Goal: Task Accomplishment & Management: Manage account settings

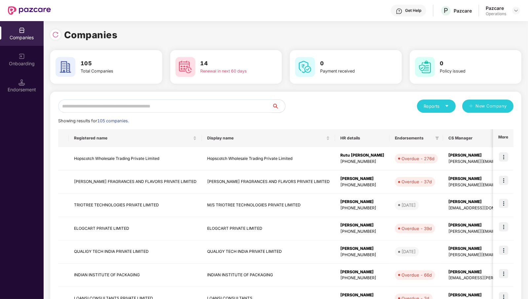
click at [179, 107] on input "text" at bounding box center [165, 106] width 214 height 13
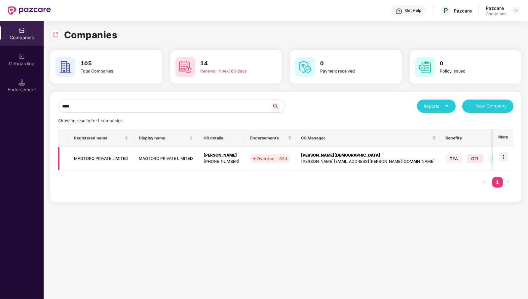
type input "****"
click at [504, 157] on img at bounding box center [503, 157] width 9 height 9
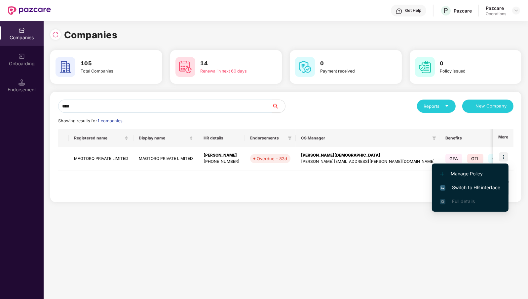
click at [488, 191] on span "Switch to HR interface" at bounding box center [470, 187] width 60 height 7
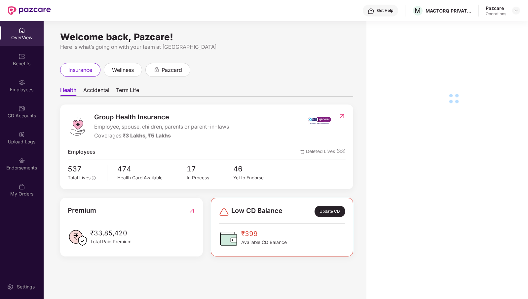
click at [18, 165] on div "Endorsements" at bounding box center [22, 168] width 44 height 7
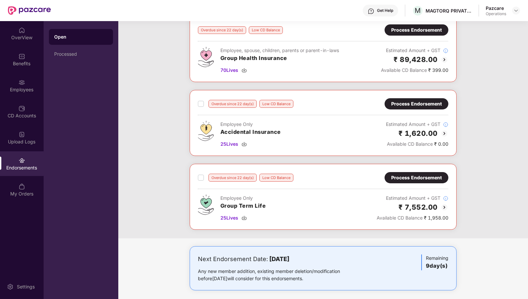
scroll to position [264, 0]
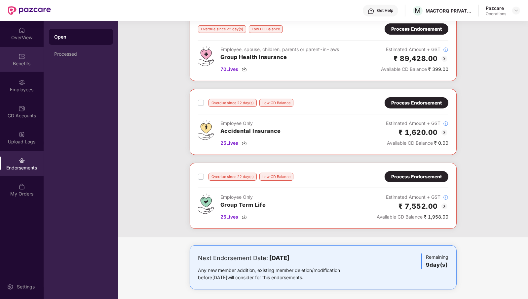
click at [16, 65] on div "Benefits" at bounding box center [22, 63] width 44 height 7
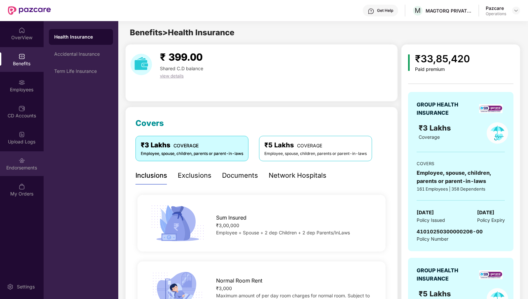
click at [18, 170] on div "Endorsements" at bounding box center [22, 168] width 44 height 7
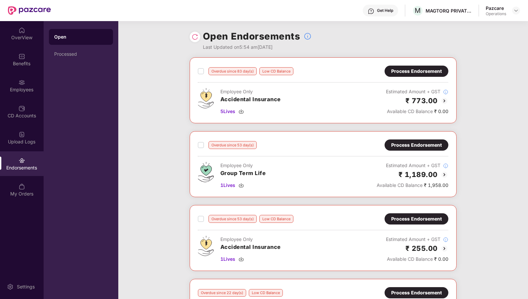
click at [420, 70] on div "Process Endorsement" at bounding box center [416, 71] width 51 height 7
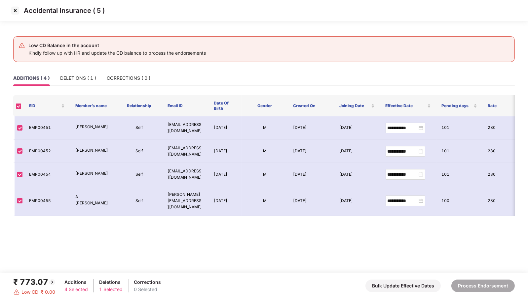
click at [15, 12] on img at bounding box center [15, 10] width 11 height 11
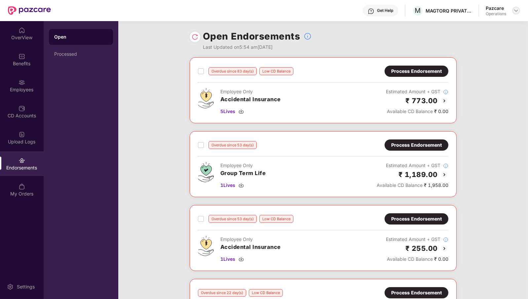
click at [517, 12] on img at bounding box center [515, 10] width 5 height 5
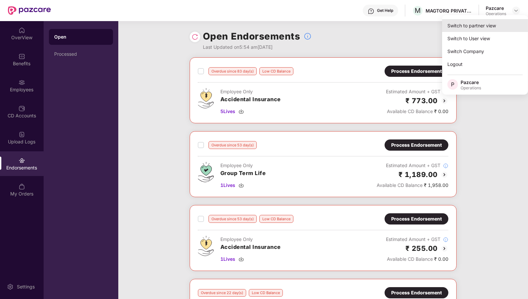
click at [505, 28] on div "Switch to partner view" at bounding box center [485, 25] width 86 height 13
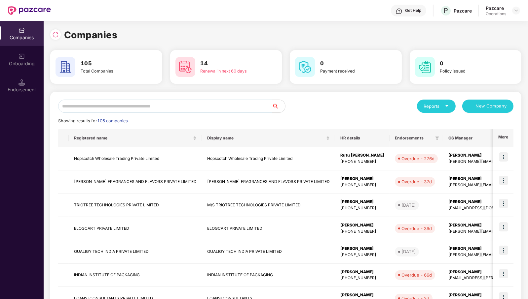
click at [189, 106] on input "text" at bounding box center [165, 106] width 214 height 13
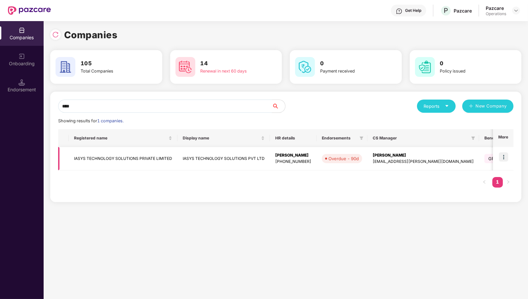
type input "****"
click at [122, 163] on td "IASYS TECHNOLOGY SOLUTIONS PRIVATE LIMITED" at bounding box center [123, 158] width 109 height 23
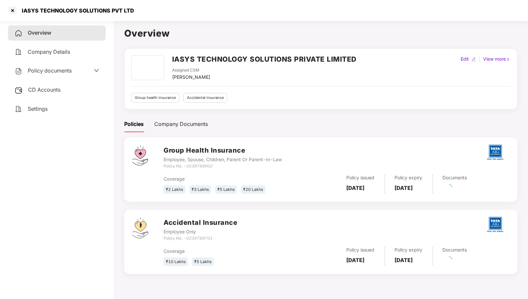
click at [47, 89] on span "CD Accounts" at bounding box center [44, 90] width 32 height 7
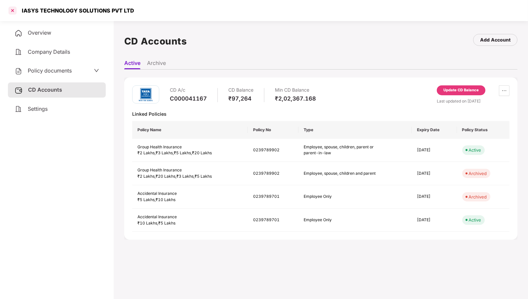
click at [12, 13] on div at bounding box center [12, 10] width 11 height 11
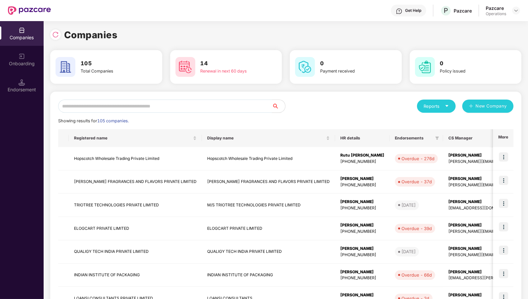
click at [199, 105] on input "text" at bounding box center [165, 106] width 214 height 13
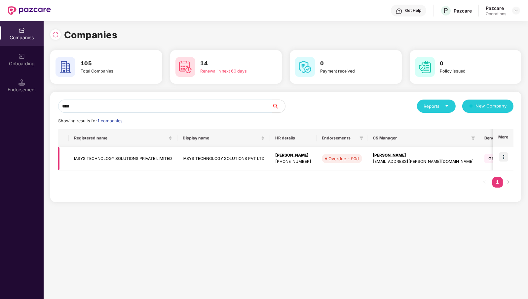
type input "****"
click at [503, 161] on img at bounding box center [503, 157] width 9 height 9
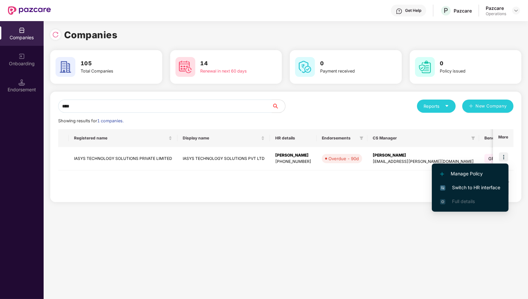
click at [486, 187] on span "Switch to HR interface" at bounding box center [470, 187] width 60 height 7
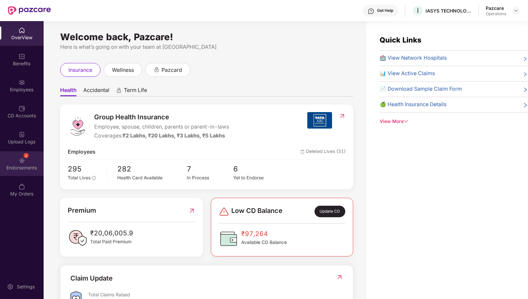
click at [15, 169] on div "Endorsements" at bounding box center [22, 168] width 44 height 7
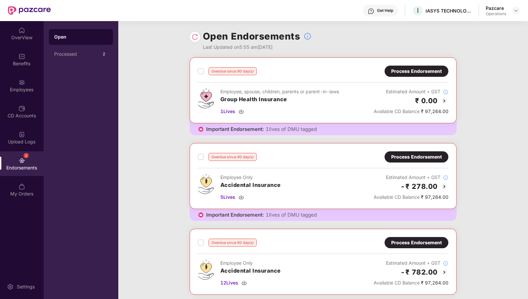
click at [199, 36] on div at bounding box center [195, 37] width 11 height 11
click at [192, 38] on img at bounding box center [195, 37] width 7 height 7
click at [515, 11] on img at bounding box center [515, 10] width 5 height 5
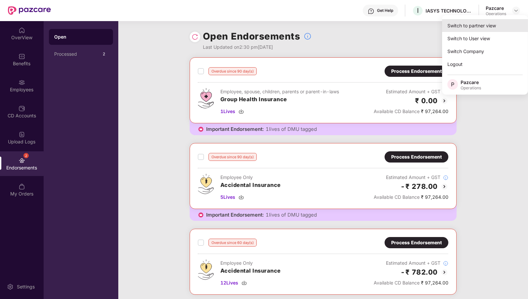
click at [491, 25] on div "Switch to partner view" at bounding box center [485, 25] width 86 height 13
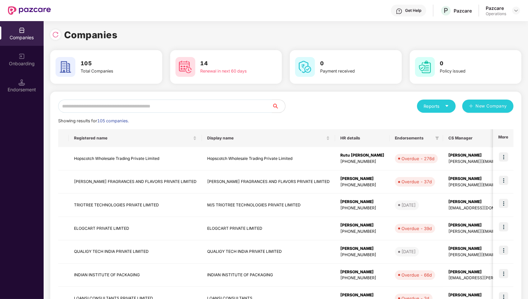
click at [224, 106] on input "text" at bounding box center [165, 106] width 214 height 13
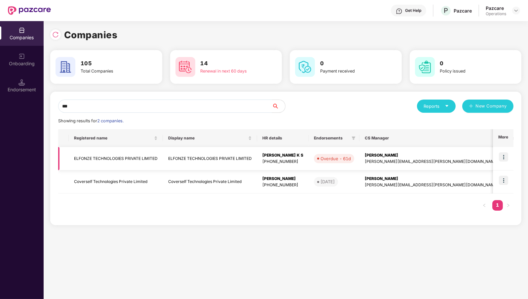
type input "***"
click at [506, 156] on img at bounding box center [503, 157] width 9 height 9
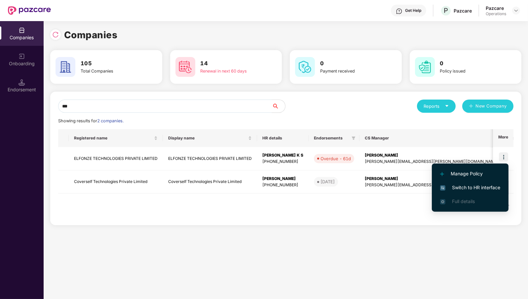
click at [490, 188] on span "Switch to HR interface" at bounding box center [470, 187] width 60 height 7
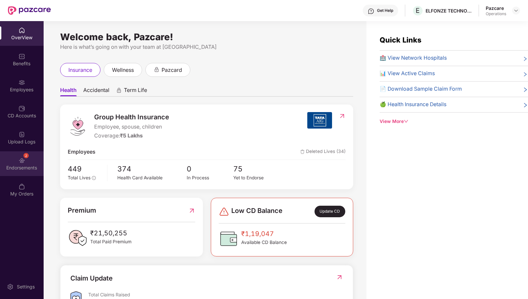
click at [18, 170] on div "Endorsements" at bounding box center [22, 168] width 44 height 7
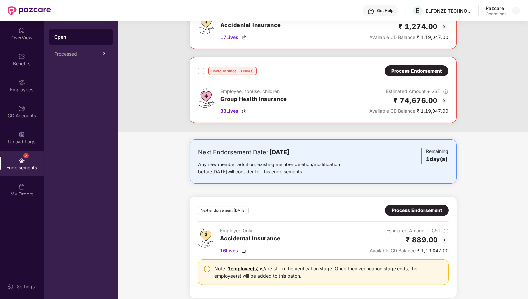
scroll to position [335, 0]
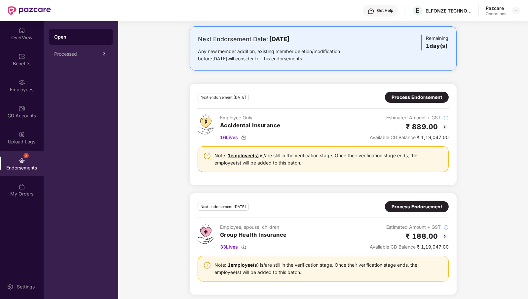
click at [238, 263] on link "1 employee(s)" at bounding box center [243, 266] width 31 height 6
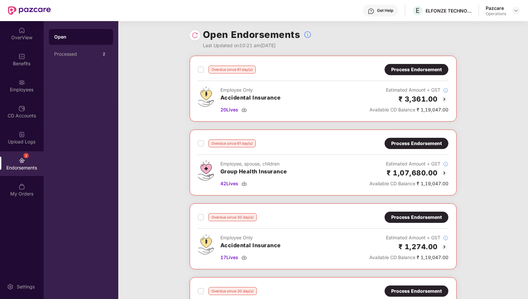
scroll to position [0, 0]
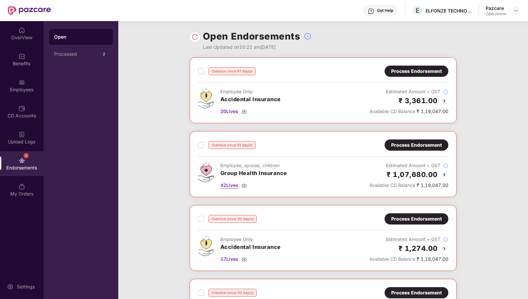
click at [230, 187] on span "42 Lives" at bounding box center [229, 185] width 18 height 7
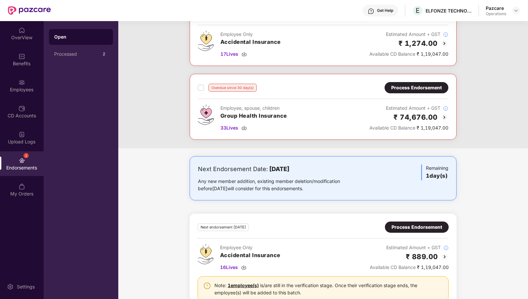
scroll to position [165, 0]
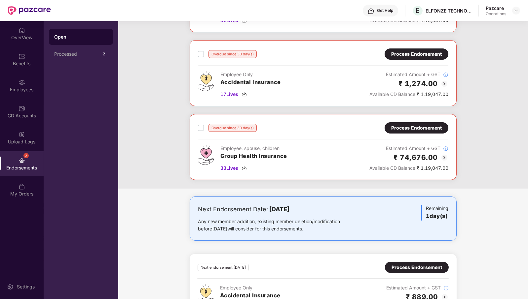
click at [427, 127] on div "Process Endorsement" at bounding box center [416, 127] width 51 height 7
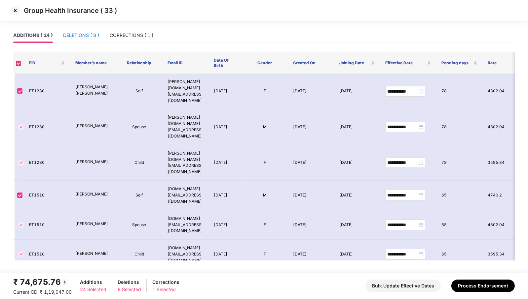
click at [88, 32] on div "DELETIONS ( 8 )" at bounding box center [81, 35] width 36 height 7
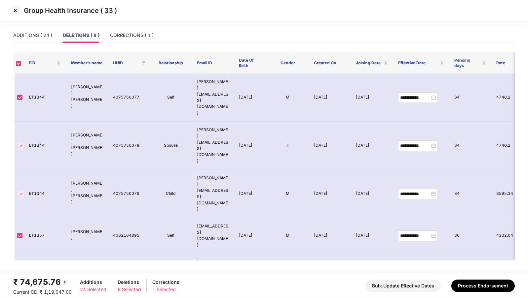
click at [15, 12] on img at bounding box center [15, 10] width 11 height 11
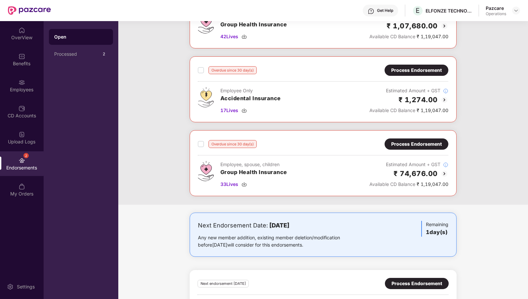
scroll to position [165, 0]
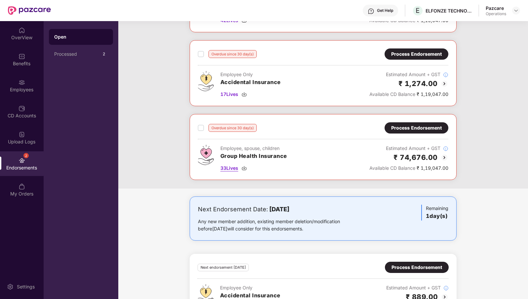
click at [223, 167] on span "33 Lives" at bounding box center [229, 168] width 18 height 7
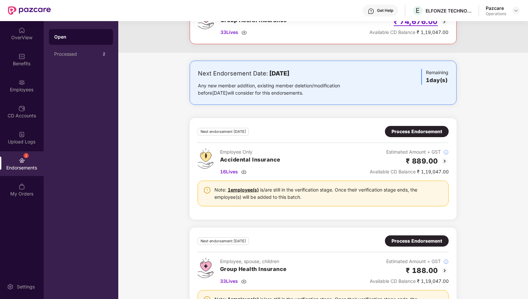
scroll to position [335, 0]
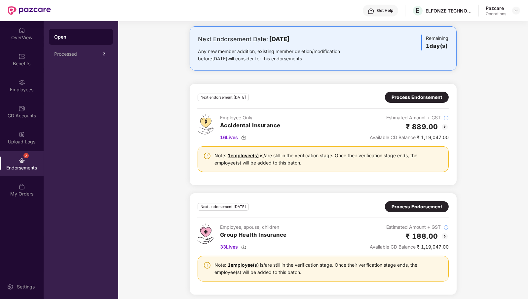
click at [230, 244] on span "33 Lives" at bounding box center [229, 247] width 18 height 7
click at [402, 203] on div "Process Endorsement" at bounding box center [416, 206] width 51 height 7
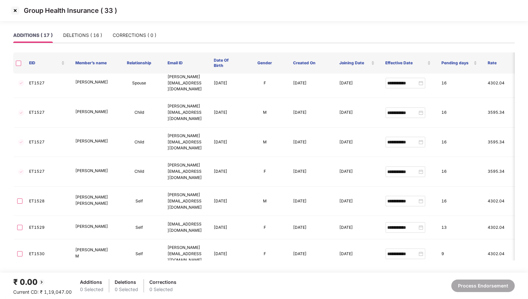
scroll to position [222, 0]
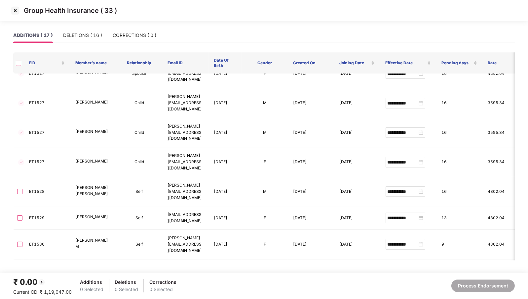
click at [16, 11] on img at bounding box center [15, 10] width 11 height 11
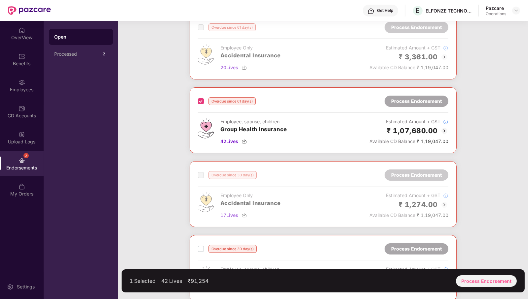
scroll to position [124, 0]
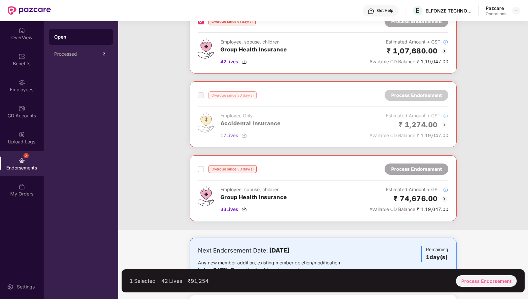
click at [197, 166] on div "Overdue since 30 day(s) Process Endorsement Employee, spouse, children Group He…" at bounding box center [323, 189] width 267 height 66
click at [495, 279] on div "Process Endorsement" at bounding box center [486, 282] width 61 height 12
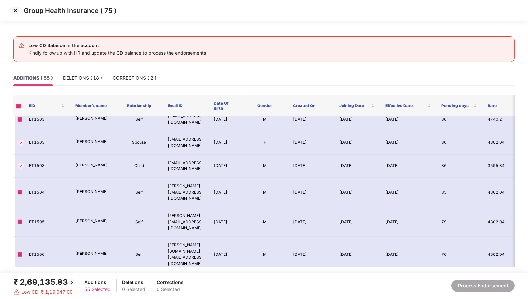
scroll to position [619, 0]
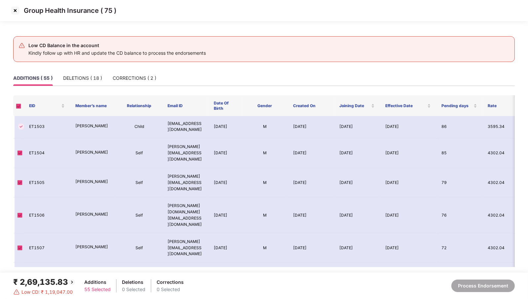
click at [18, 10] on img at bounding box center [15, 10] width 11 height 11
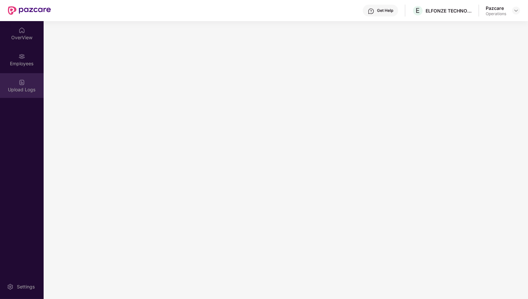
click at [23, 92] on div "Upload Logs" at bounding box center [22, 90] width 44 height 7
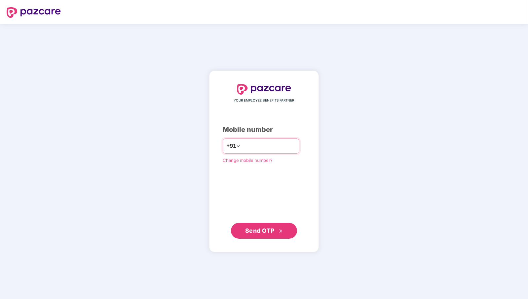
type input "**********"
click at [269, 228] on span "Send OTP" at bounding box center [259, 231] width 29 height 7
click at [263, 230] on span "Send OTP" at bounding box center [259, 230] width 29 height 7
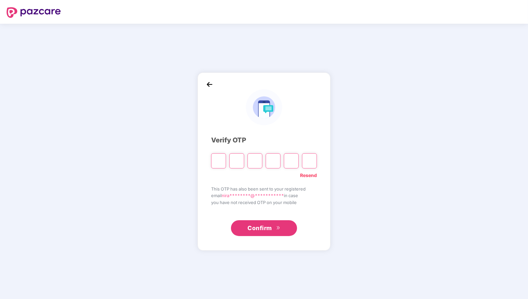
paste input "*"
type input "*"
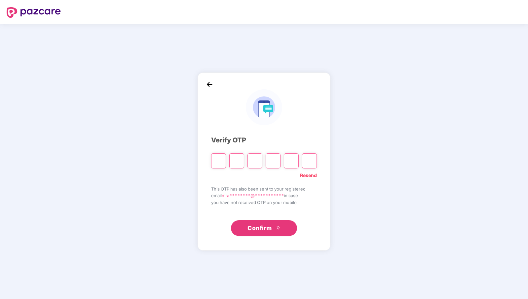
type input "*"
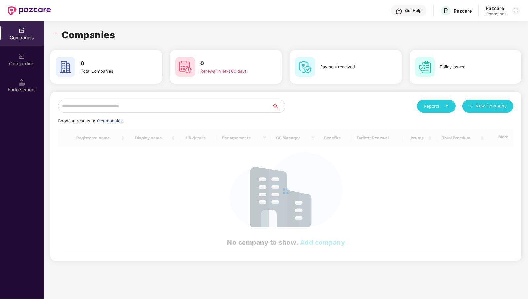
click at [192, 109] on input "text" at bounding box center [165, 106] width 214 height 13
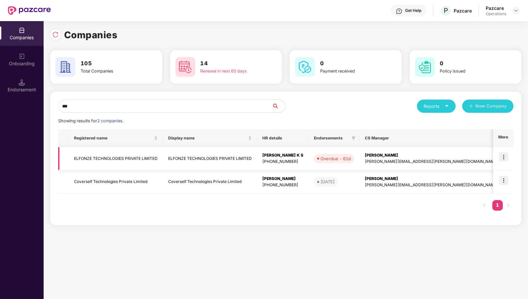
type input "***"
click at [504, 157] on img at bounding box center [503, 157] width 9 height 9
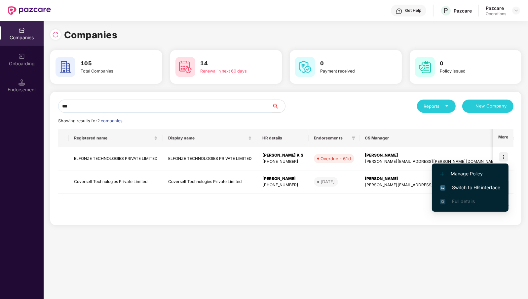
click at [487, 185] on span "Switch to HR interface" at bounding box center [470, 187] width 60 height 7
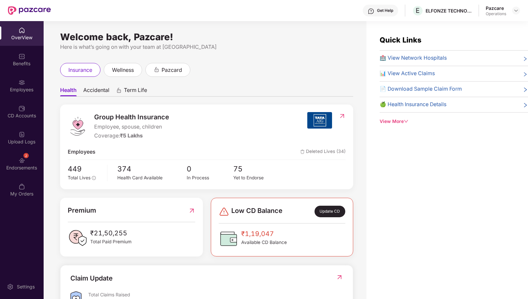
click at [20, 144] on div "Upload Logs" at bounding box center [22, 142] width 44 height 7
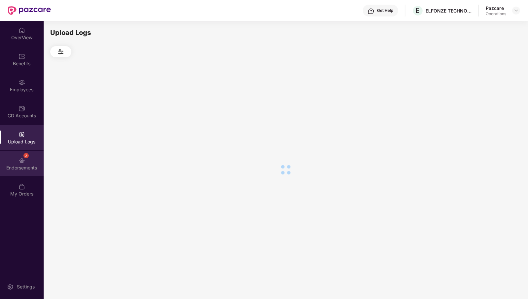
click at [20, 167] on div "Endorsements" at bounding box center [22, 168] width 44 height 7
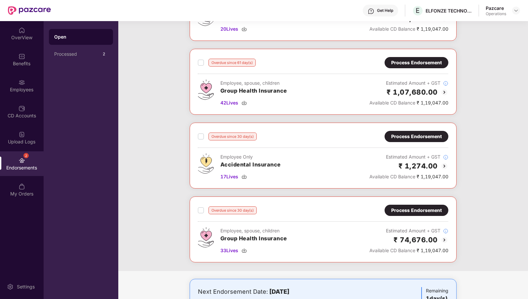
scroll to position [41, 0]
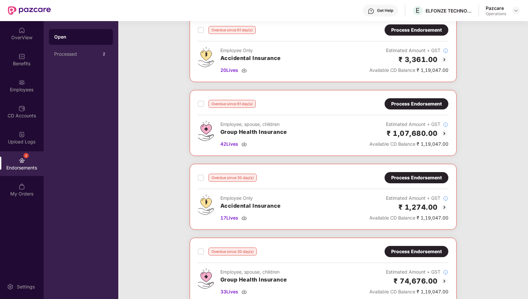
click at [434, 102] on div "Process Endorsement" at bounding box center [416, 103] width 51 height 7
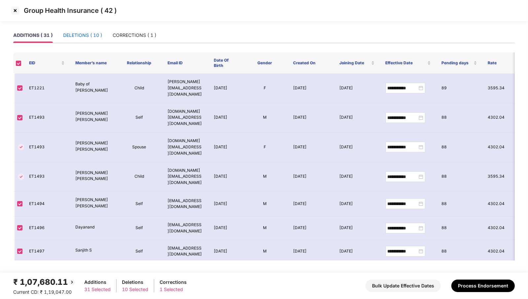
click at [80, 35] on div "DELETIONS ( 10 )" at bounding box center [82, 35] width 39 height 7
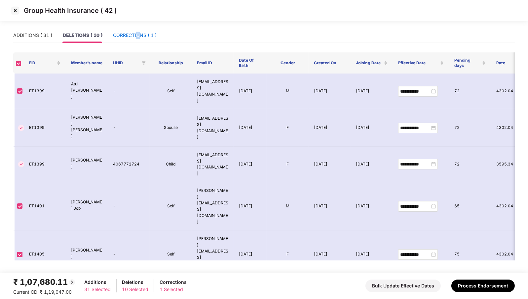
drag, startPoint x: 137, startPoint y: 35, endPoint x: 147, endPoint y: 37, distance: 9.7
click at [137, 35] on div "CORRECTIONS ( 1 )" at bounding box center [135, 35] width 44 height 7
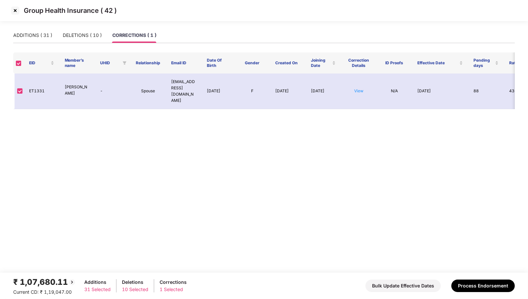
click at [480, 277] on div "₹ 1,07,680.11 Current CD: ₹ 1,19,047.00 Additions 31 Selected Deletions 10 Sele…" at bounding box center [263, 286] width 501 height 20
click at [480, 289] on button "Process Endorsement" at bounding box center [482, 286] width 63 height 13
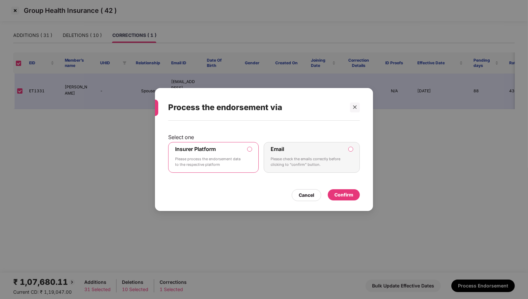
click at [339, 195] on div "Confirm" at bounding box center [343, 195] width 19 height 7
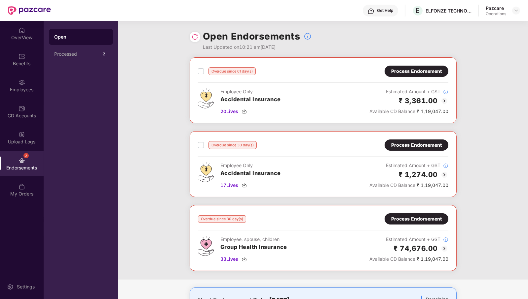
click at [429, 66] on div "Process Endorsement" at bounding box center [416, 71] width 64 height 11
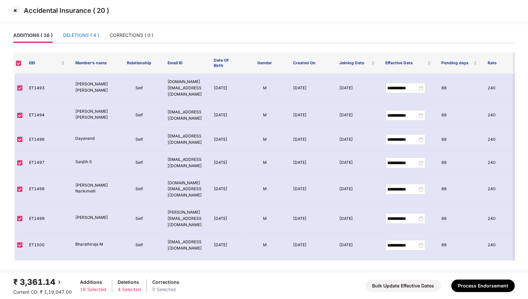
click at [77, 37] on div "DELETIONS ( 4 )" at bounding box center [81, 35] width 36 height 7
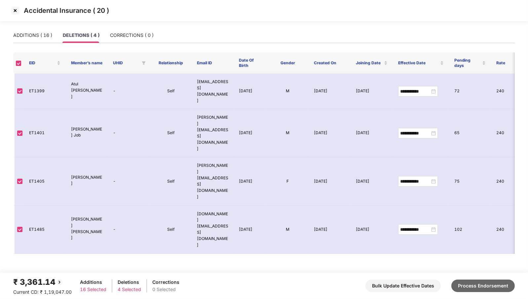
click at [487, 290] on button "Process Endorsement" at bounding box center [482, 286] width 63 height 13
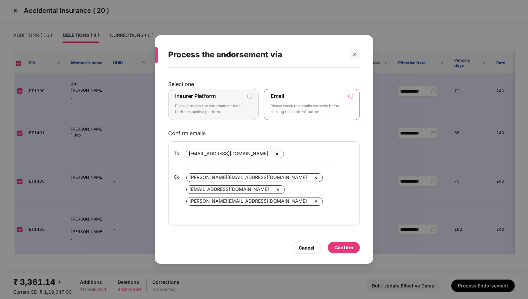
click at [241, 109] on p "Please process the endorsement data to the respective platform" at bounding box center [208, 109] width 67 height 12
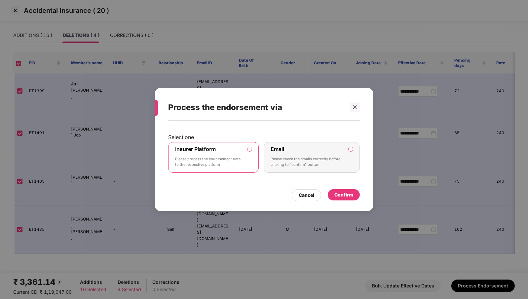
click at [351, 193] on div "Confirm" at bounding box center [343, 195] width 19 height 7
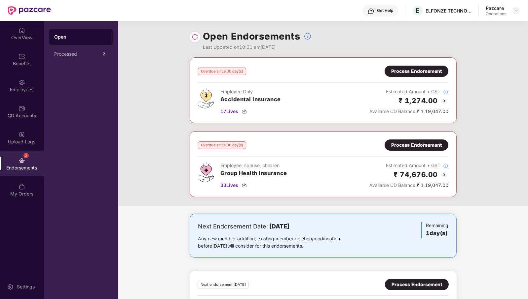
click at [405, 70] on div "Process Endorsement" at bounding box center [416, 71] width 51 height 7
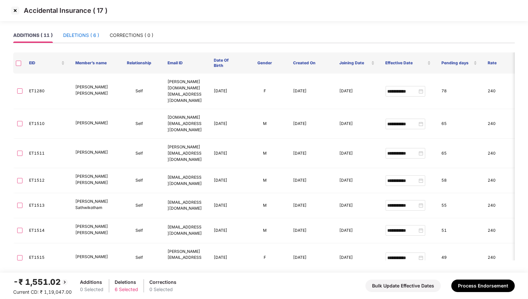
click at [89, 36] on div "DELETIONS ( 6 )" at bounding box center [81, 35] width 36 height 7
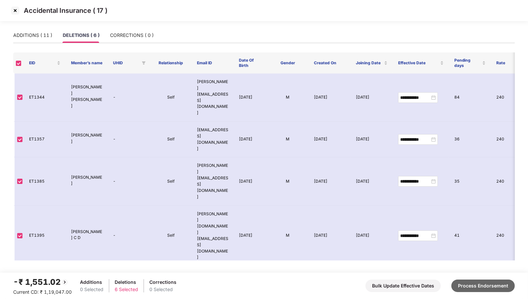
click at [478, 288] on button "Process Endorsement" at bounding box center [482, 286] width 63 height 13
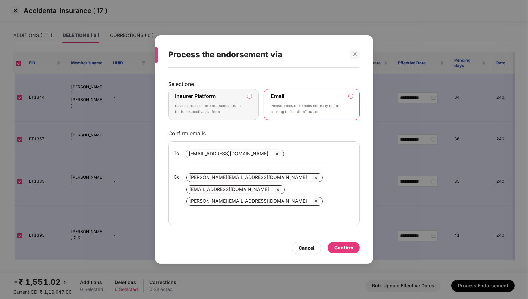
click at [243, 112] on label "Insurer Platform Please process the endorsement data to the respective platform" at bounding box center [213, 104] width 90 height 31
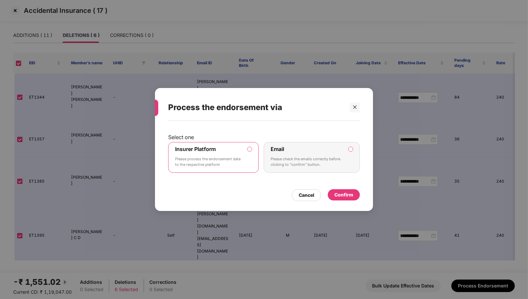
click at [339, 195] on div "Confirm" at bounding box center [343, 195] width 19 height 7
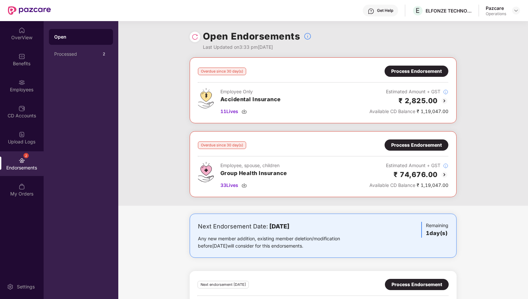
click at [412, 143] on div "Process Endorsement" at bounding box center [416, 145] width 51 height 7
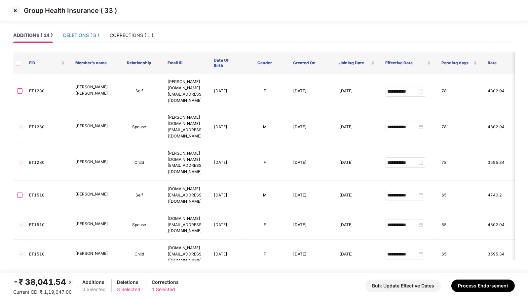
click at [83, 37] on div "DELETIONS ( 8 )" at bounding box center [81, 35] width 36 height 7
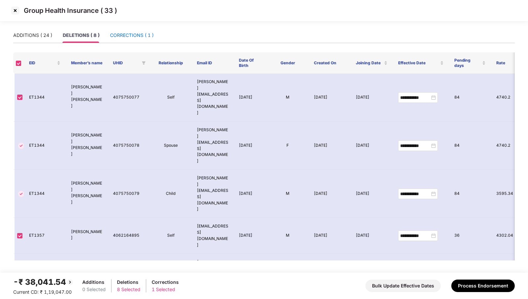
click at [143, 37] on div "CORRECTIONS ( 1 )" at bounding box center [132, 35] width 44 height 7
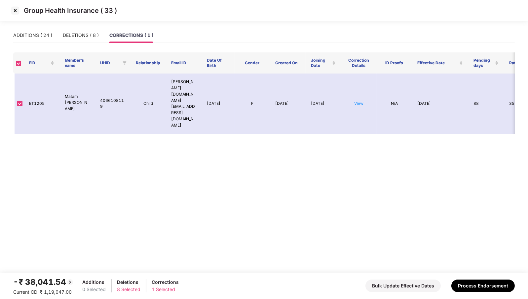
click at [487, 293] on div "-₹ 38,041.54 Current CD: ₹ 1,19,047.00 Additions 0 Selected Deletions 8 Selecte…" at bounding box center [263, 286] width 501 height 20
click at [487, 287] on button "Process Endorsement" at bounding box center [482, 286] width 63 height 13
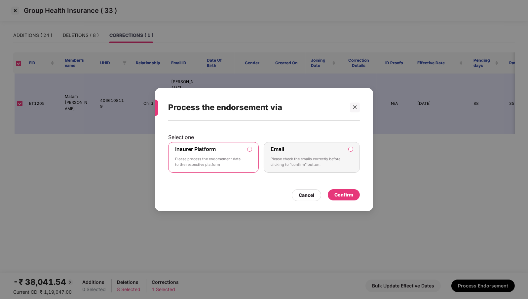
click at [351, 195] on div "Confirm" at bounding box center [343, 195] width 19 height 7
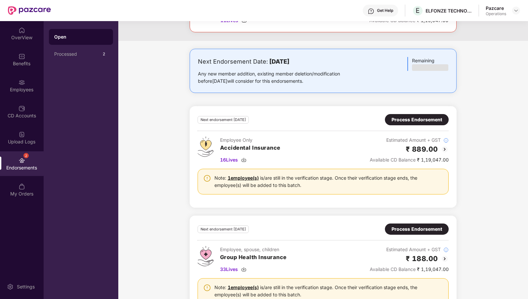
scroll to position [189, 0]
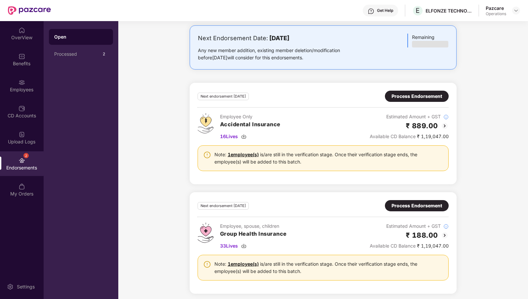
click at [427, 204] on div "Process Endorsement" at bounding box center [416, 205] width 51 height 7
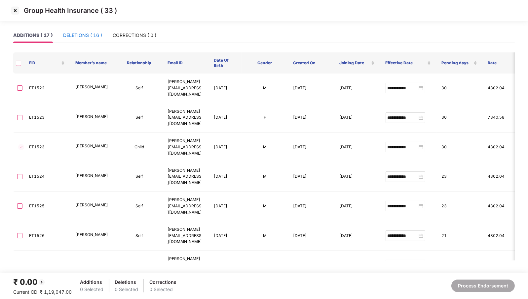
click at [77, 37] on div "DELETIONS ( 16 )" at bounding box center [82, 35] width 39 height 7
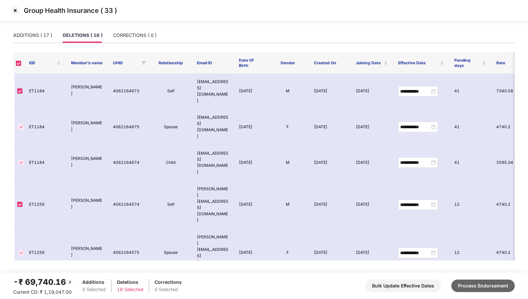
click at [484, 287] on button "Process Endorsement" at bounding box center [482, 286] width 63 height 13
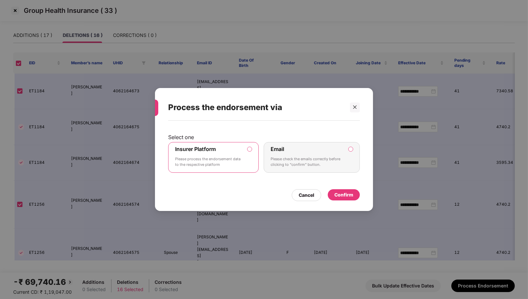
click at [342, 198] on div "Confirm" at bounding box center [343, 195] width 19 height 7
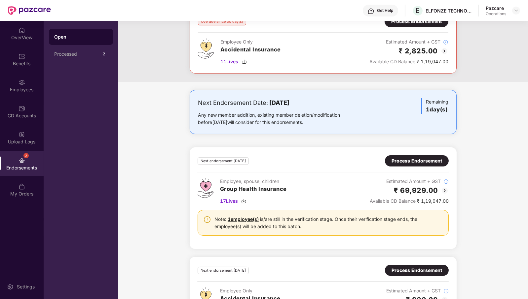
scroll to position [189, 0]
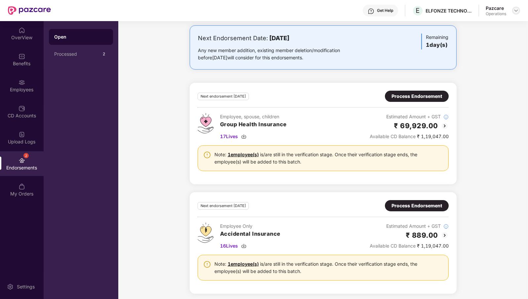
click at [516, 8] on img at bounding box center [515, 10] width 5 height 5
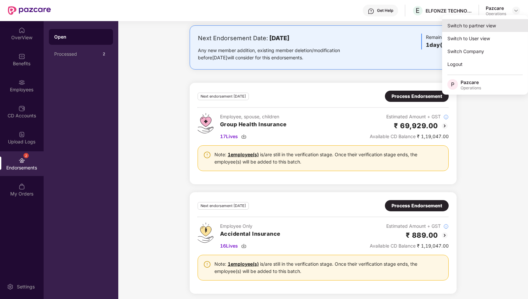
click at [503, 23] on div "Switch to partner view" at bounding box center [485, 25] width 86 height 13
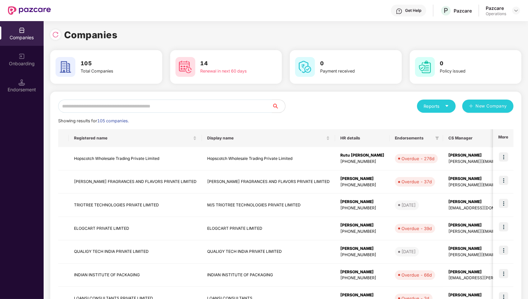
click at [189, 108] on input "text" at bounding box center [165, 106] width 214 height 13
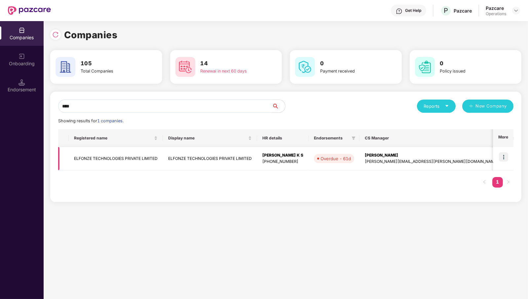
type input "****"
click at [102, 157] on td "ELFONZE TECHNOLOGIES PRIVATE LIMITED" at bounding box center [116, 158] width 94 height 23
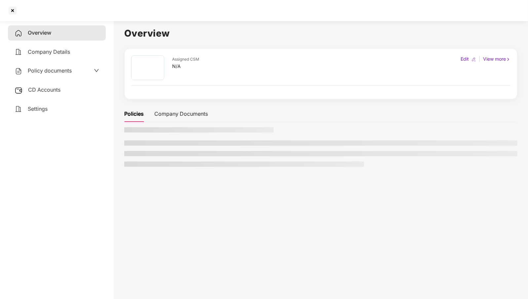
click at [37, 91] on span "CD Accounts" at bounding box center [44, 90] width 32 height 7
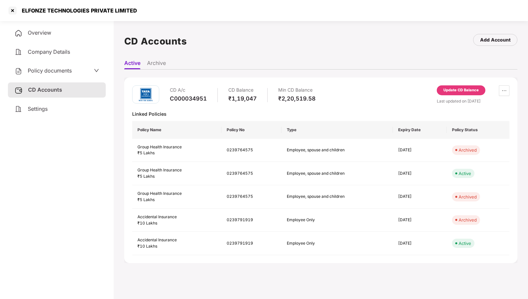
click at [455, 89] on div "Update CD Balance" at bounding box center [460, 91] width 35 height 6
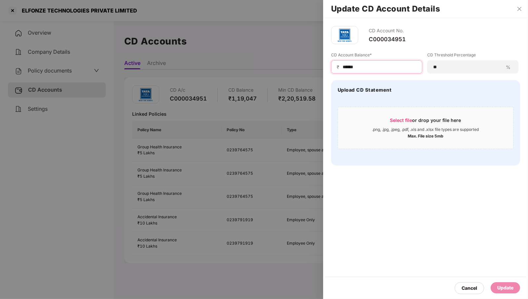
click at [396, 70] on input "******" at bounding box center [379, 67] width 75 height 7
type input "*****"
click at [500, 288] on div "Update" at bounding box center [505, 288] width 16 height 7
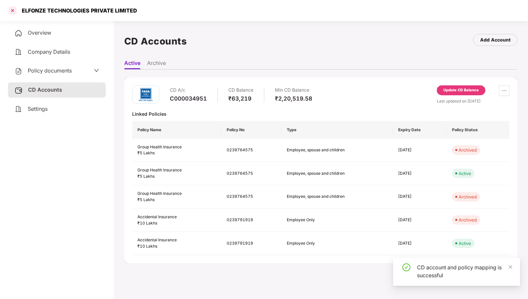
click at [12, 12] on div at bounding box center [12, 10] width 11 height 11
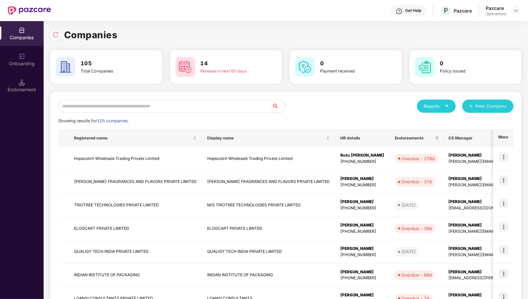
click at [185, 104] on input "text" at bounding box center [165, 106] width 214 height 13
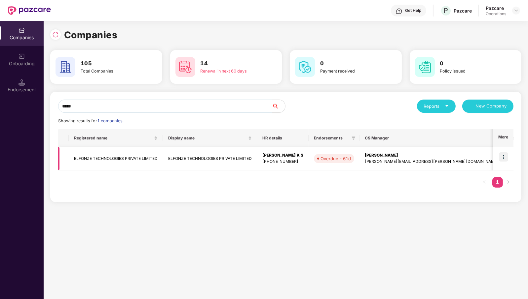
type input "*****"
click at [505, 159] on img at bounding box center [503, 157] width 9 height 9
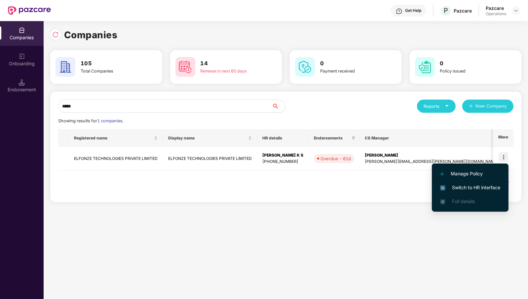
click at [491, 192] on li "Switch to HR interface" at bounding box center [470, 188] width 77 height 14
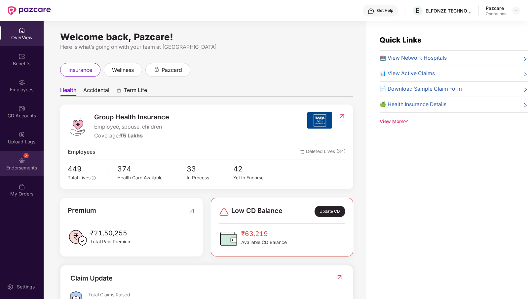
click at [22, 158] on img at bounding box center [21, 161] width 7 height 7
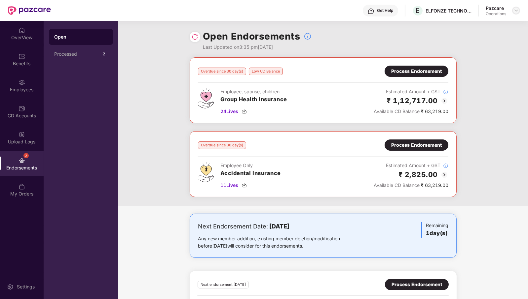
click at [516, 12] on img at bounding box center [515, 10] width 5 height 5
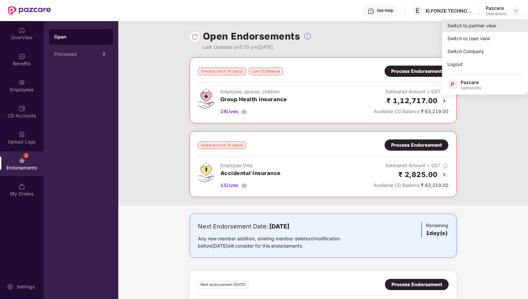
click at [499, 27] on div "Switch to partner view" at bounding box center [485, 25] width 86 height 13
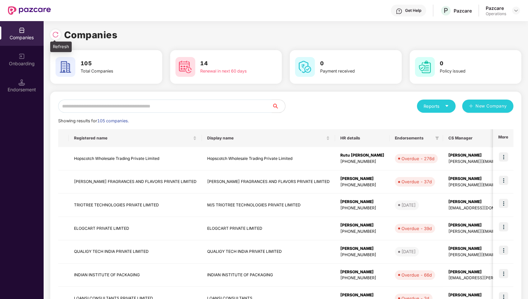
click at [51, 34] on div at bounding box center [55, 34] width 11 height 11
click at [54, 35] on img at bounding box center [55, 34] width 7 height 7
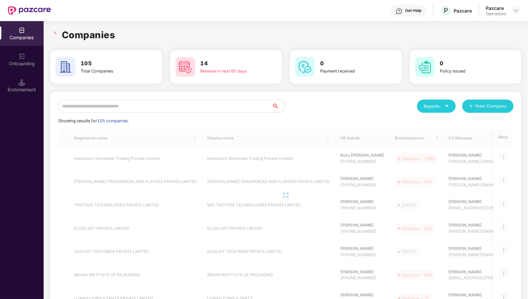
click at [110, 111] on input "text" at bounding box center [165, 106] width 214 height 13
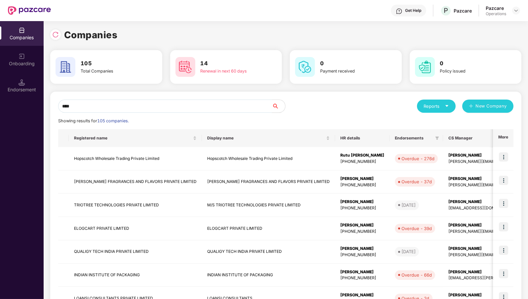
click at [199, 107] on input "****" at bounding box center [165, 106] width 214 height 13
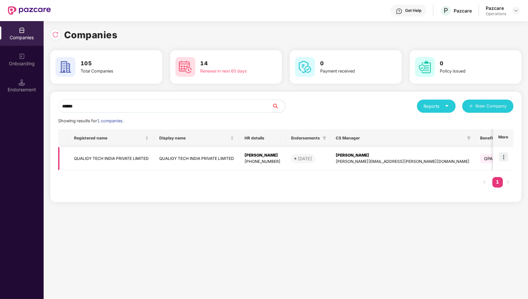
type input "******"
click at [132, 159] on td "QUALIGY TECH INDIA PRIVATE LIMITED" at bounding box center [111, 158] width 85 height 23
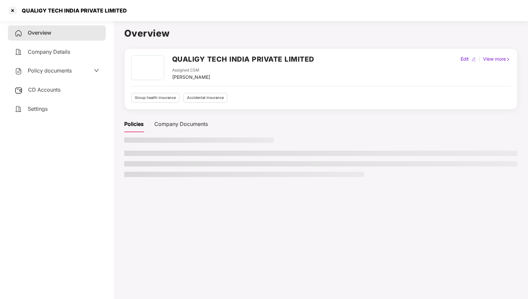
click at [48, 88] on span "CD Accounts" at bounding box center [44, 90] width 32 height 7
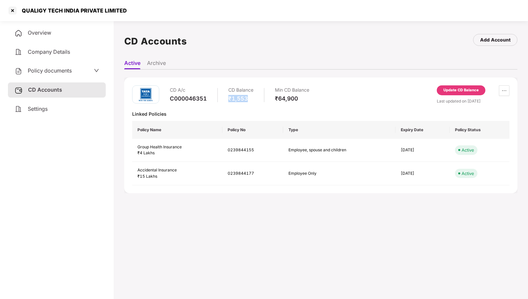
drag, startPoint x: 226, startPoint y: 98, endPoint x: 258, endPoint y: 99, distance: 31.7
click at [258, 99] on div "CD A/c C000046351 CD Balance ₹1,553 Min CD Balance ₹64,900" at bounding box center [239, 95] width 139 height 19
click at [14, 13] on div at bounding box center [12, 10] width 11 height 11
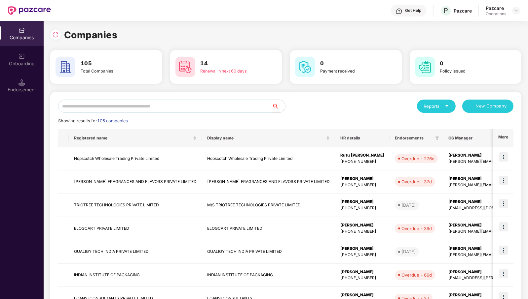
click at [235, 108] on input "text" at bounding box center [165, 106] width 214 height 13
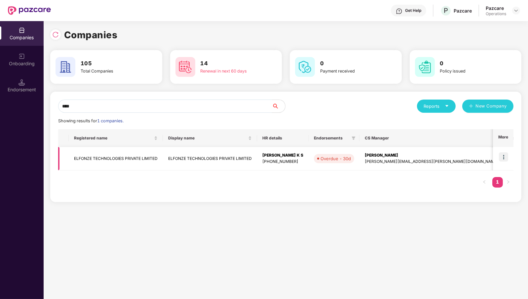
type input "****"
click at [506, 161] on img at bounding box center [503, 157] width 9 height 9
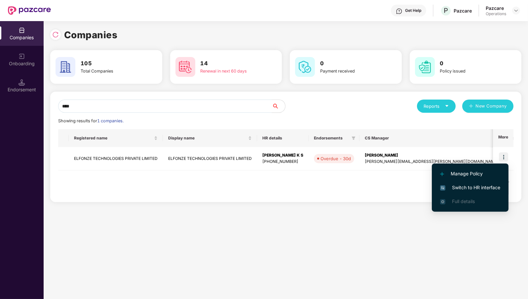
click at [485, 190] on span "Switch to HR interface" at bounding box center [470, 187] width 60 height 7
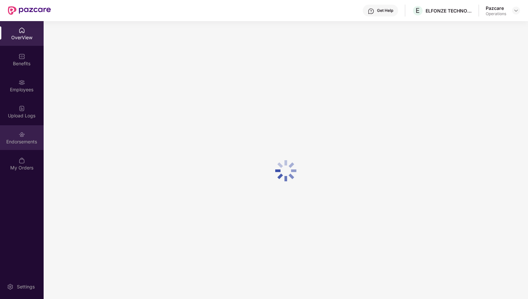
click at [22, 140] on div "Endorsements" at bounding box center [22, 142] width 44 height 7
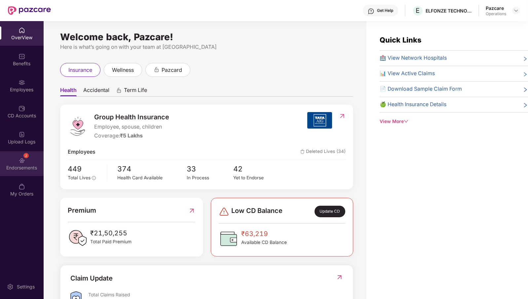
click at [15, 160] on div "2 Endorsements" at bounding box center [22, 164] width 44 height 25
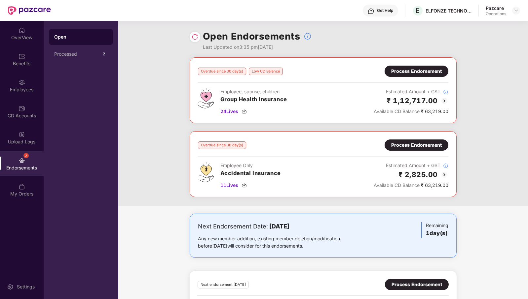
click at [520, 7] on header "Get Help E ELFONZE TECHNOLOGIES PRIVATE LIMITED Pazcare Operations" at bounding box center [264, 10] width 528 height 21
click at [517, 11] on img at bounding box center [515, 10] width 5 height 5
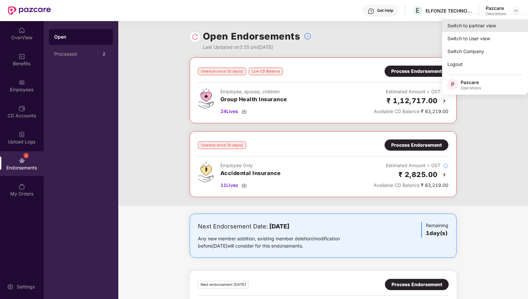
click at [504, 20] on div "Switch to partner view" at bounding box center [485, 25] width 86 height 13
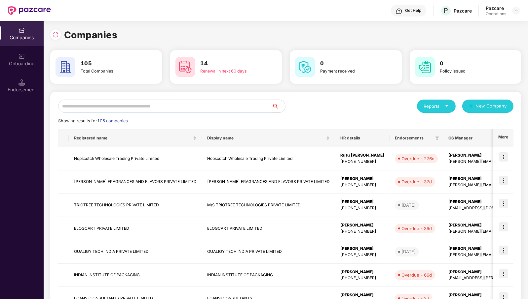
click at [211, 106] on input "text" at bounding box center [165, 106] width 214 height 13
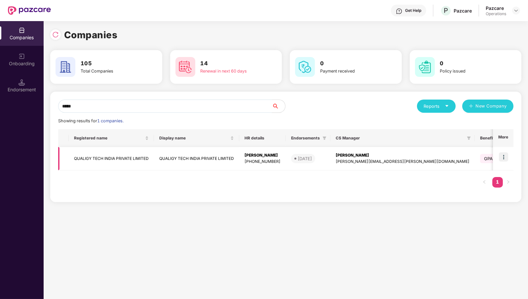
type input "*****"
click at [114, 156] on td "QUALIGY TECH INDIA PRIVATE LIMITED" at bounding box center [111, 158] width 85 height 23
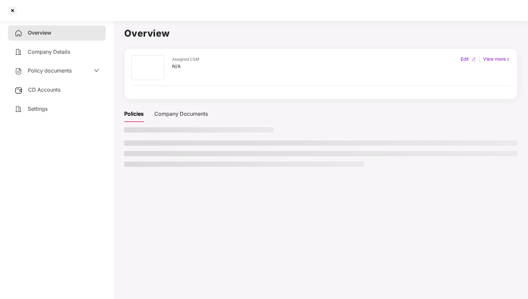
click at [55, 88] on span "CD Accounts" at bounding box center [44, 90] width 32 height 7
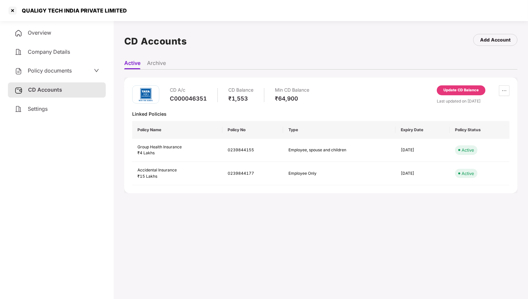
drag, startPoint x: 435, startPoint y: 99, endPoint x: 494, endPoint y: 104, distance: 58.6
click at [494, 104] on div "CD A/c C000046351 CD Balance ₹1,553 Min CD Balance ₹64,900 Update CD Balance La…" at bounding box center [320, 95] width 377 height 19
click at [11, 6] on div at bounding box center [12, 10] width 11 height 11
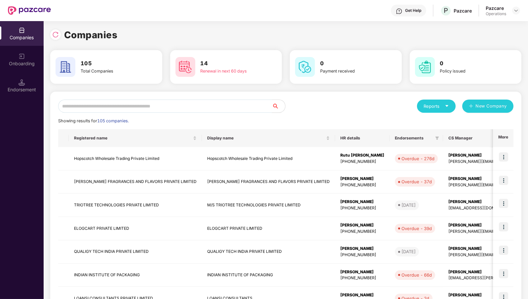
click at [180, 109] on input "text" at bounding box center [165, 106] width 214 height 13
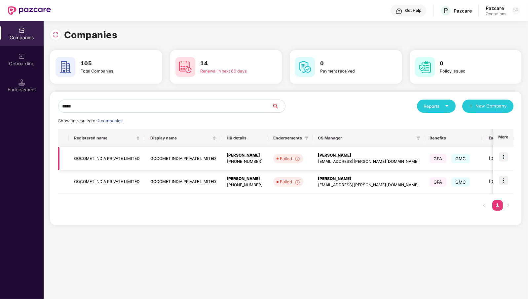
type input "*****"
click at [506, 156] on img at bounding box center [503, 157] width 9 height 9
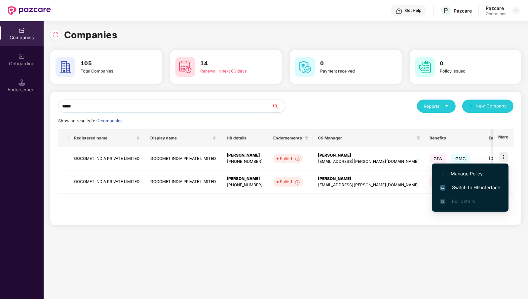
click at [484, 189] on span "Switch to HR interface" at bounding box center [470, 187] width 60 height 7
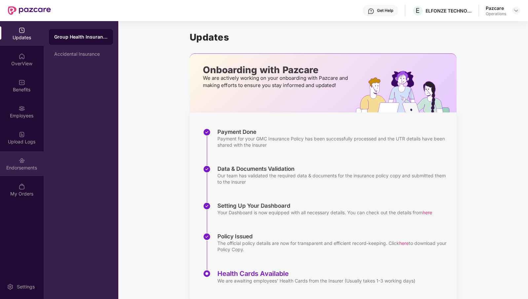
click at [26, 167] on div "Endorsements" at bounding box center [22, 168] width 44 height 7
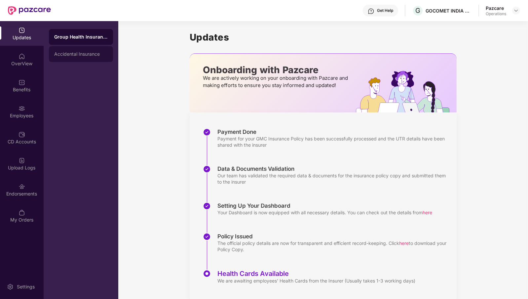
click at [92, 60] on div "Accidental Insurance" at bounding box center [81, 54] width 64 height 16
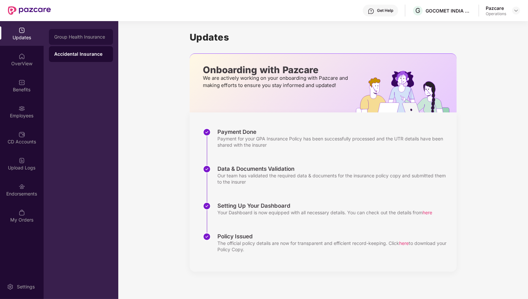
click at [92, 40] on div "Group Health Insurance" at bounding box center [81, 37] width 64 height 16
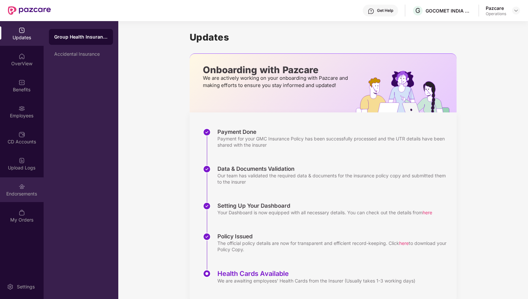
click at [24, 197] on div "Endorsements" at bounding box center [22, 190] width 44 height 25
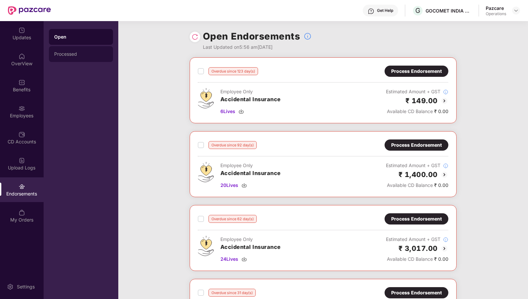
click at [80, 56] on div "Processed" at bounding box center [80, 54] width 53 height 5
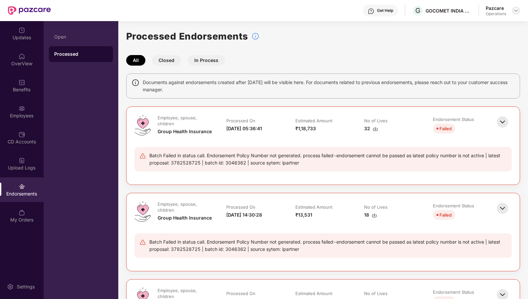
click at [517, 7] on div at bounding box center [516, 11] width 8 height 8
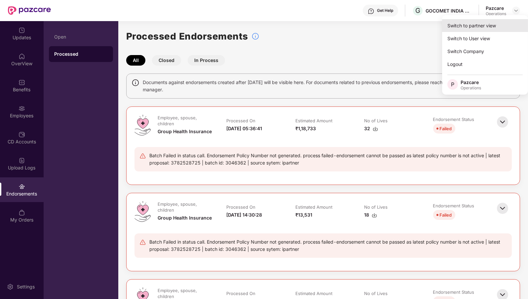
click at [502, 21] on div "Switch to partner view" at bounding box center [485, 25] width 86 height 13
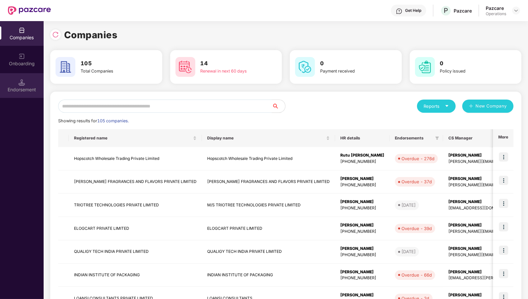
click at [19, 82] on img at bounding box center [21, 82] width 7 height 7
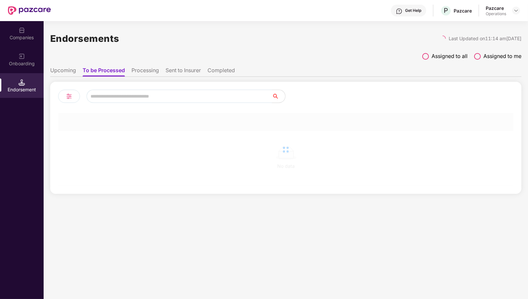
click at [146, 98] on input "text" at bounding box center [179, 96] width 185 height 13
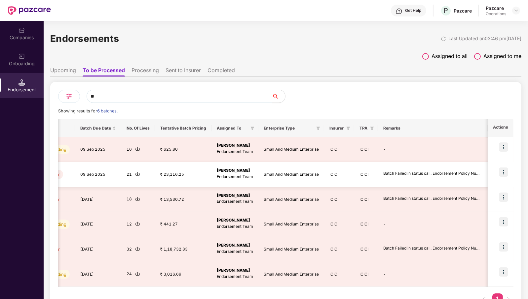
scroll to position [0, 0]
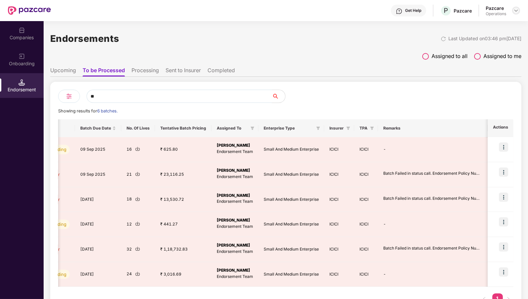
type input "**"
click at [517, 11] on img at bounding box center [515, 10] width 5 height 5
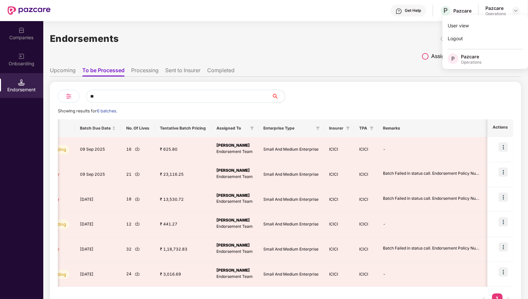
click at [367, 41] on div "Endorsements Last Updated on 03:46 pm[DATE]" at bounding box center [285, 38] width 471 height 20
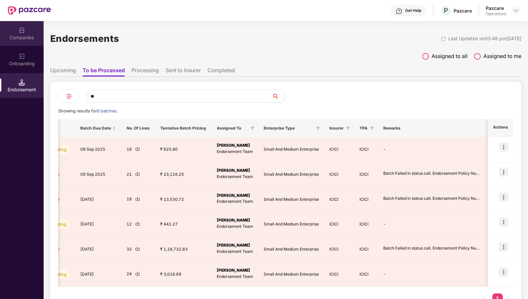
click at [23, 39] on div "Companies" at bounding box center [22, 37] width 44 height 7
